Goal: Use online tool/utility: Utilize a website feature to perform a specific function

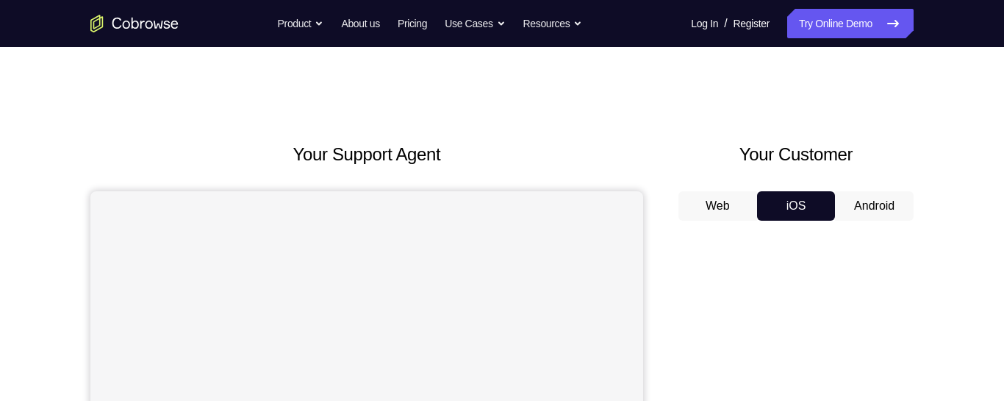
click at [884, 215] on button "Android" at bounding box center [874, 205] width 79 height 29
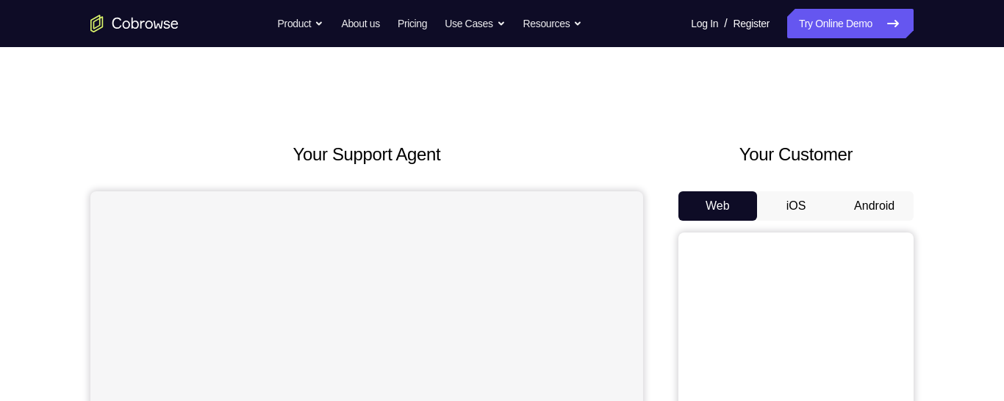
click at [864, 198] on button "Android" at bounding box center [874, 205] width 79 height 29
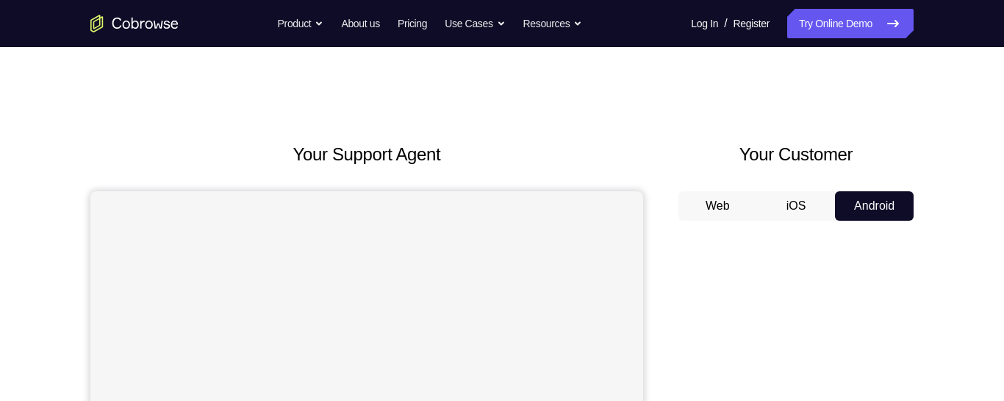
click at [800, 206] on button "iOS" at bounding box center [796, 205] width 79 height 29
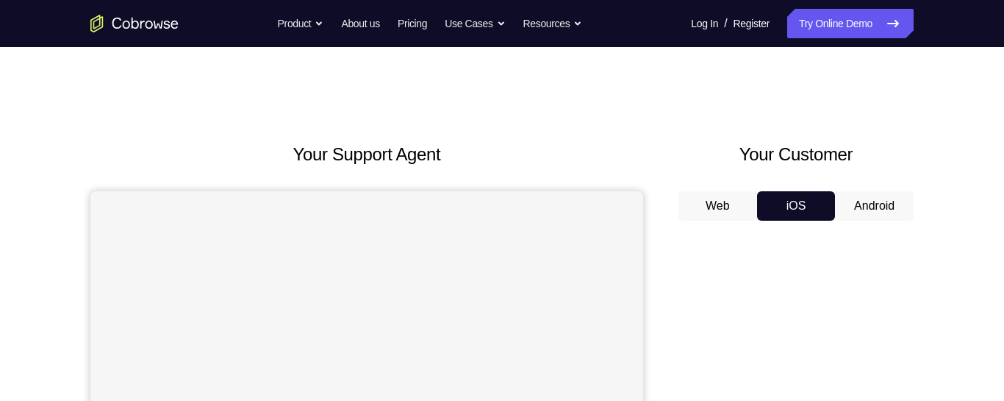
click at [712, 209] on button "Web" at bounding box center [717, 205] width 79 height 29
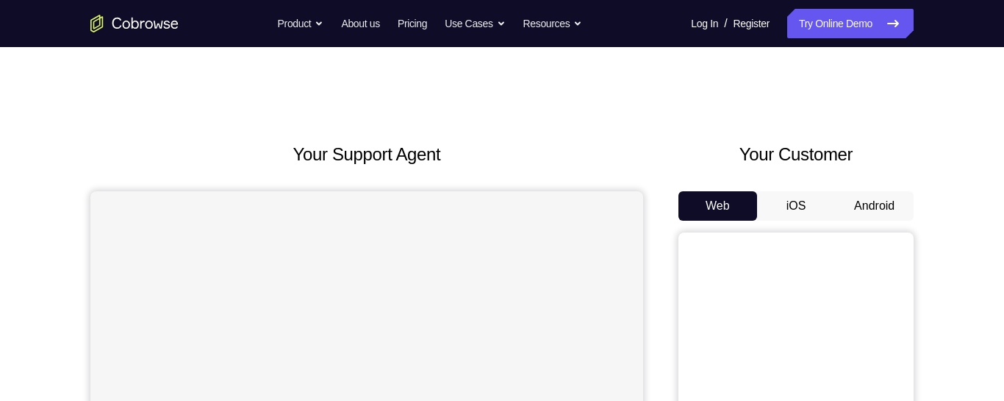
click at [858, 201] on button "Android" at bounding box center [874, 205] width 79 height 29
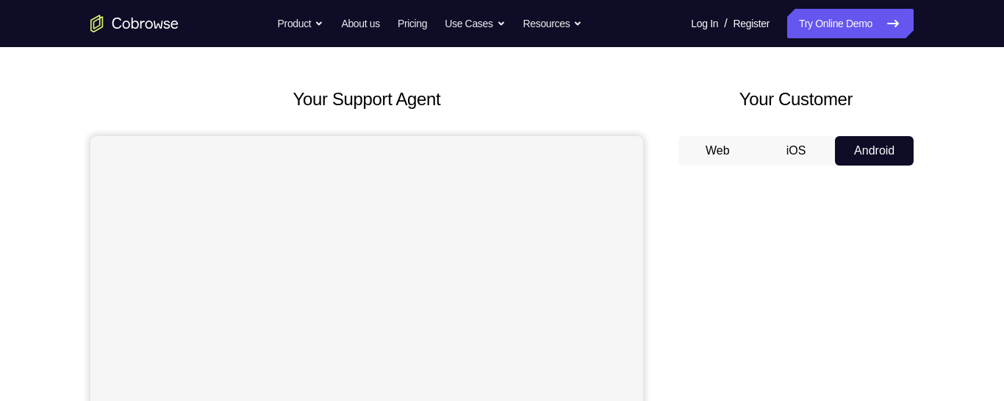
scroll to position [47, 0]
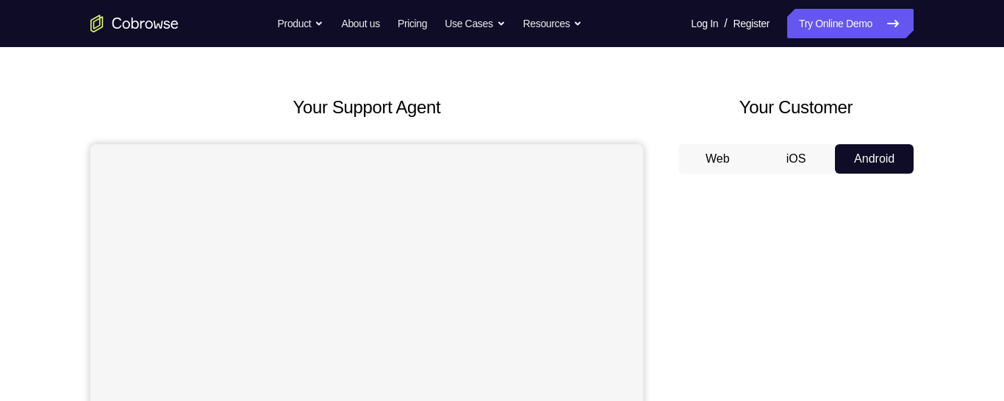
click at [789, 160] on button "iOS" at bounding box center [796, 158] width 79 height 29
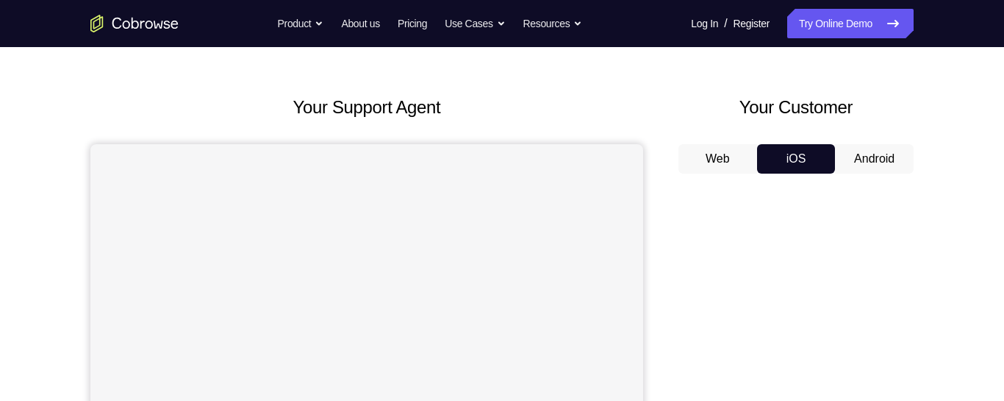
click at [737, 156] on button "Web" at bounding box center [717, 158] width 79 height 29
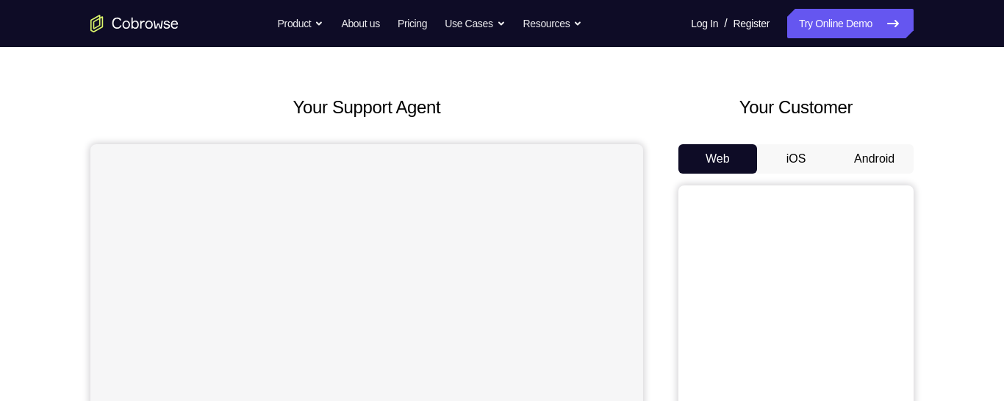
click at [791, 165] on button "iOS" at bounding box center [796, 158] width 79 height 29
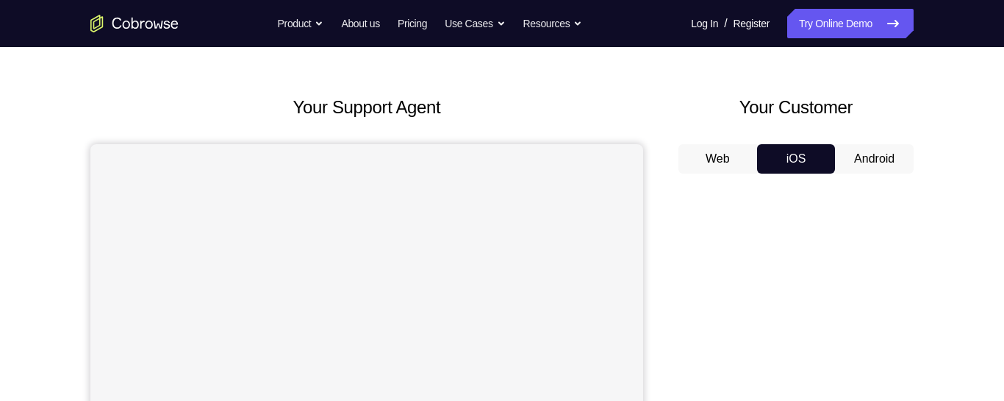
click at [881, 148] on button "Android" at bounding box center [874, 158] width 79 height 29
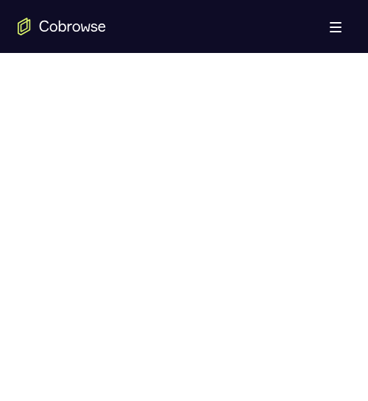
scroll to position [831, 0]
